Goal: Task Accomplishment & Management: Manage account settings

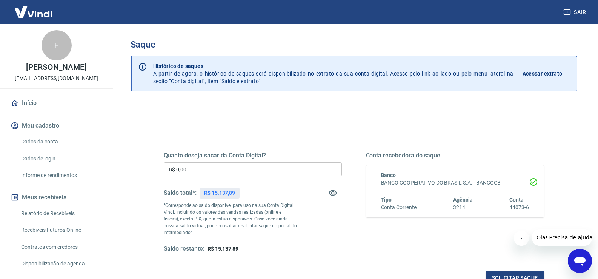
click at [222, 175] on input "R$ 0,00" at bounding box center [253, 169] width 178 height 14
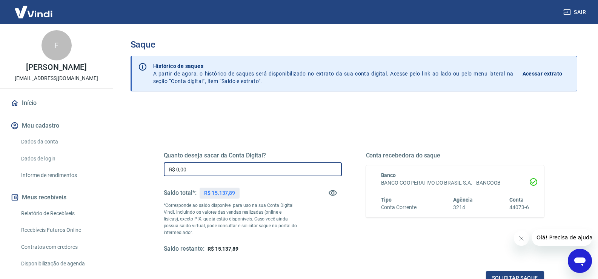
click at [218, 172] on input "R$ 0,00" at bounding box center [253, 169] width 178 height 14
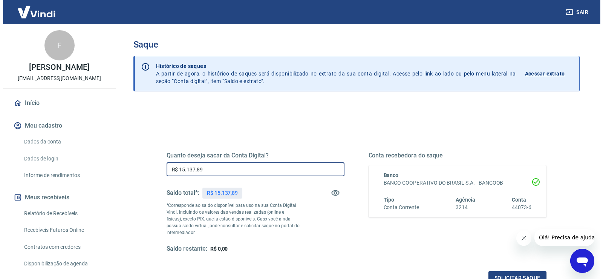
scroll to position [94, 0]
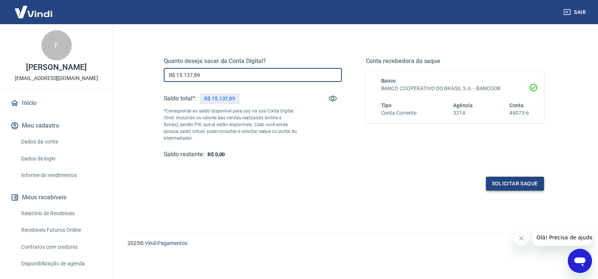
type input "R$ 15.137,89"
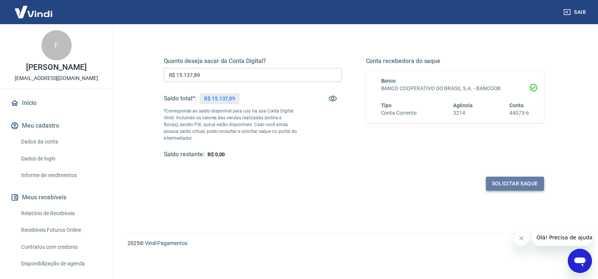
click at [514, 185] on button "Solicitar saque" at bounding box center [515, 183] width 58 height 14
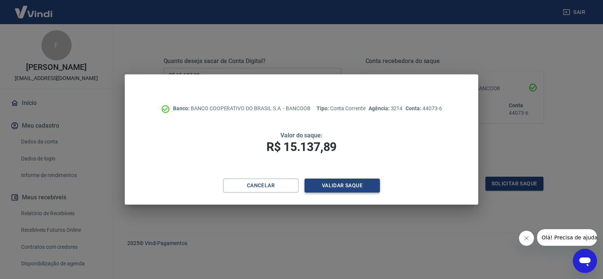
click at [325, 190] on button "Validar saque" at bounding box center [342, 185] width 75 height 14
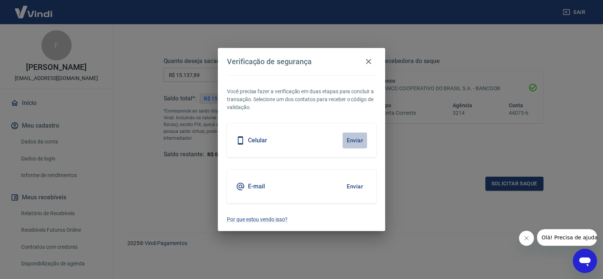
click at [345, 147] on button "Enviar" at bounding box center [355, 140] width 25 height 16
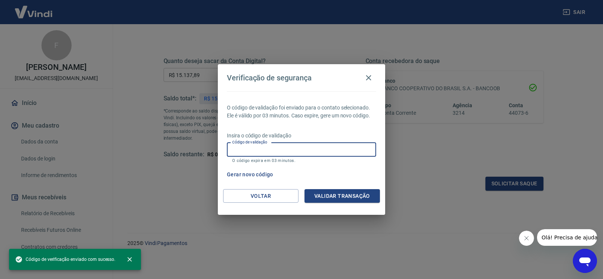
click at [313, 153] on input "Código de validação" at bounding box center [301, 150] width 149 height 14
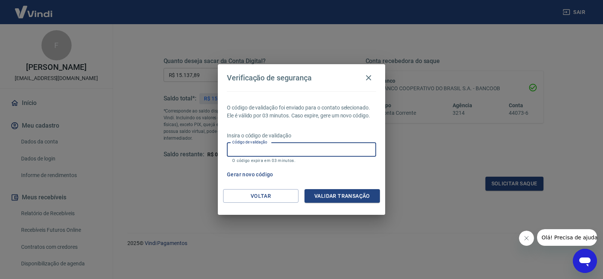
click at [311, 153] on input "Código de validação" at bounding box center [301, 150] width 149 height 14
type input "341119"
click at [362, 197] on button "Validar transação" at bounding box center [342, 196] width 75 height 14
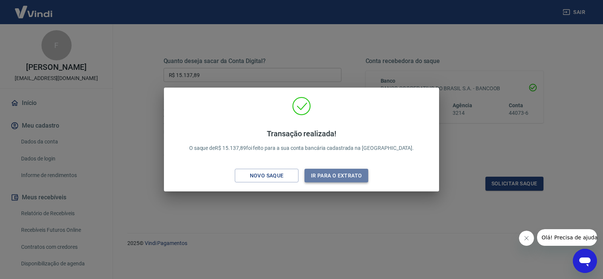
click at [335, 179] on button "Ir para o extrato" at bounding box center [337, 176] width 64 height 14
